Goal: Feedback & Contribution: Submit feedback/report problem

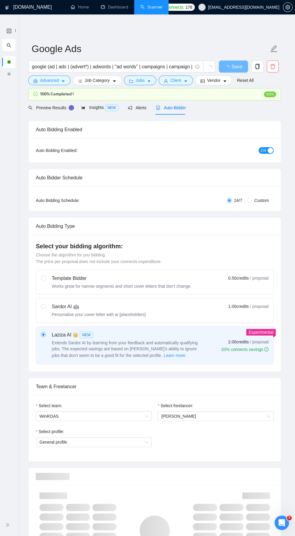
scroll to position [1311, 0]
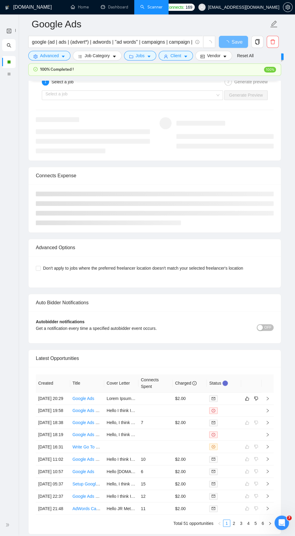
scroll to position [1311, 0]
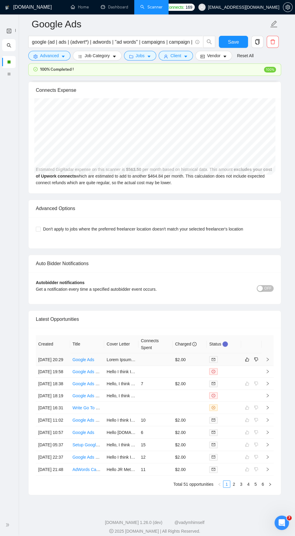
click at [269, 357] on icon "right" at bounding box center [267, 359] width 4 height 4
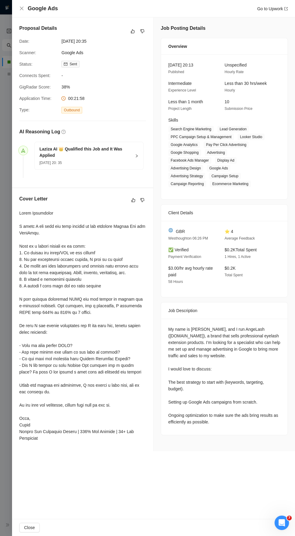
click at [31, 531] on button "Close" at bounding box center [29, 528] width 20 height 10
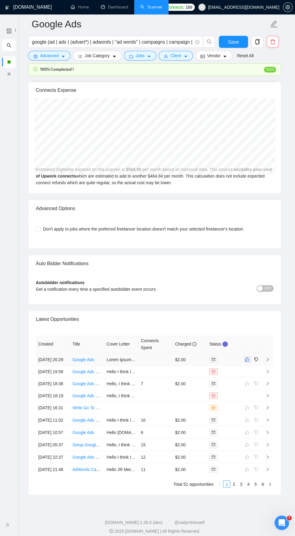
click at [244, 356] on button "button" at bounding box center [247, 359] width 7 height 7
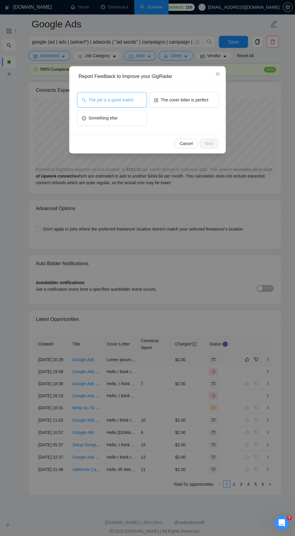
click at [129, 99] on span "The job is a good match" at bounding box center [110, 100] width 45 height 7
click at [207, 144] on span "Next" at bounding box center [209, 143] width 9 height 7
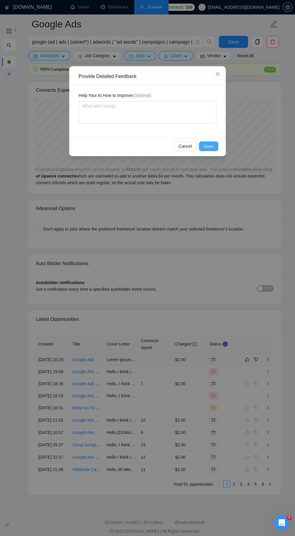
click at [210, 147] on span "Save" at bounding box center [209, 146] width 10 height 7
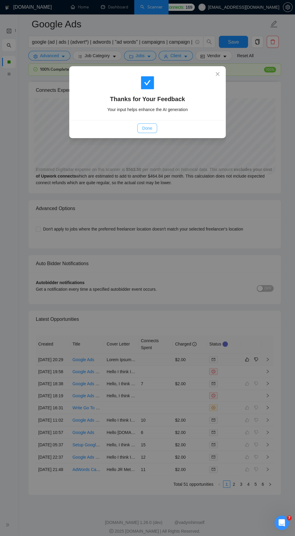
click at [146, 129] on span "Done" at bounding box center [147, 128] width 10 height 7
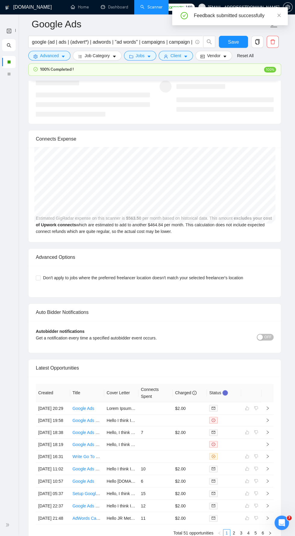
scroll to position [1311, 0]
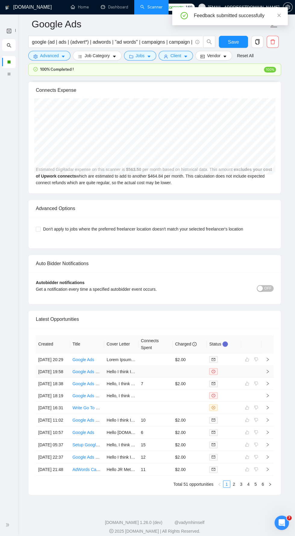
click at [263, 377] on td at bounding box center [268, 372] width 12 height 12
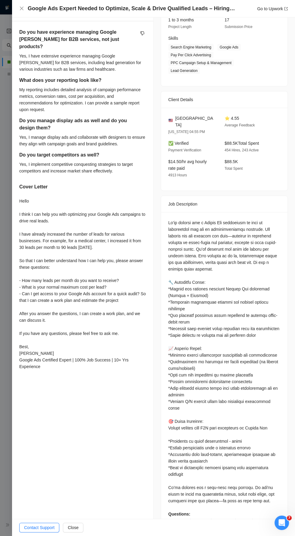
scroll to position [159, 0]
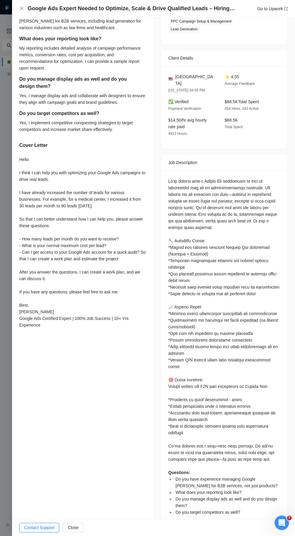
click at [75, 529] on span "Close" at bounding box center [73, 527] width 11 height 7
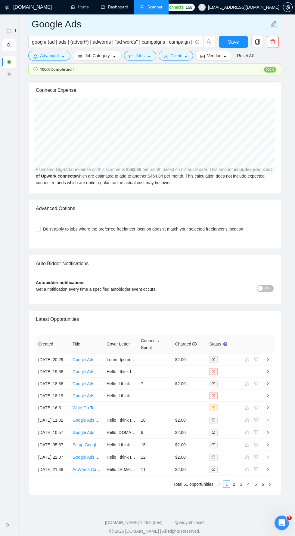
click at [115, 9] on link "Dashboard" at bounding box center [114, 7] width 27 height 5
